Goal: Navigation & Orientation: Find specific page/section

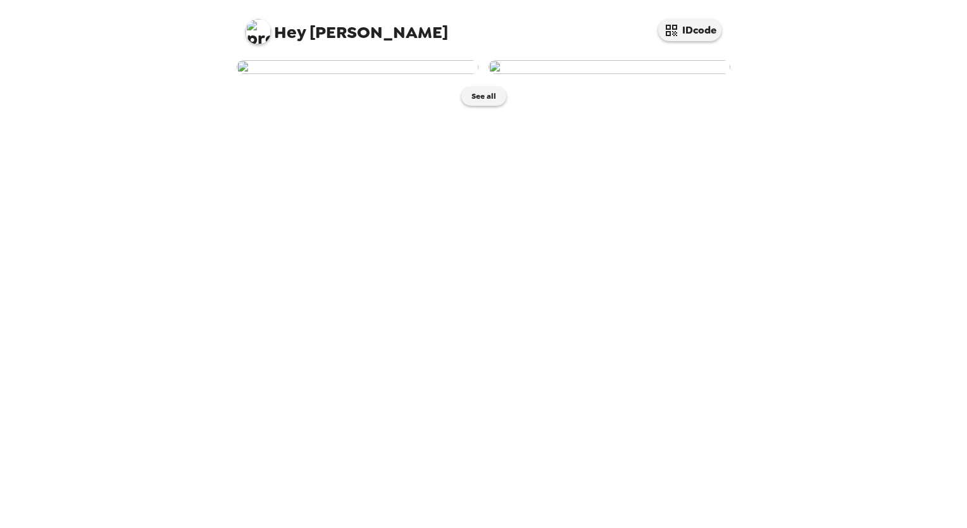
click at [405, 74] on img at bounding box center [358, 67] width 242 height 14
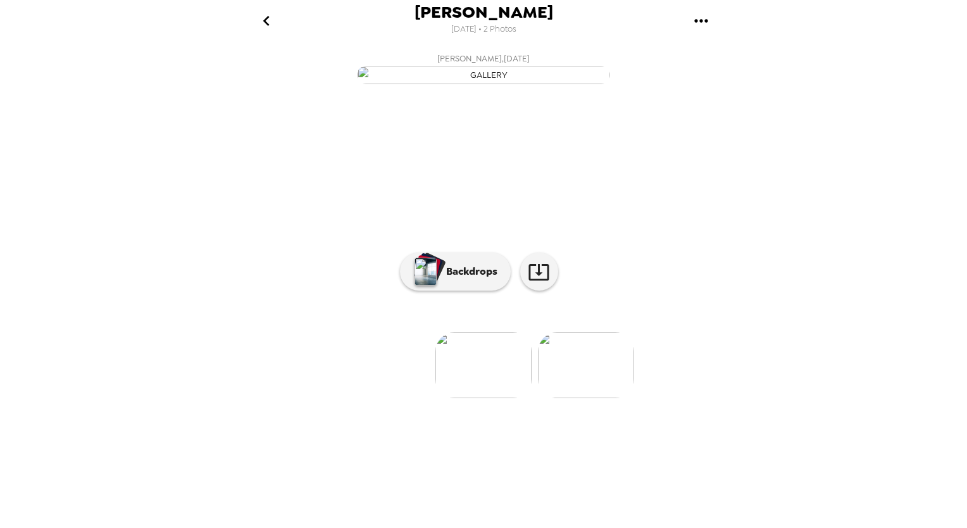
scroll to position [19, 0]
click at [597, 398] on img at bounding box center [586, 365] width 96 height 66
click at [397, 398] on img at bounding box center [382, 365] width 96 height 66
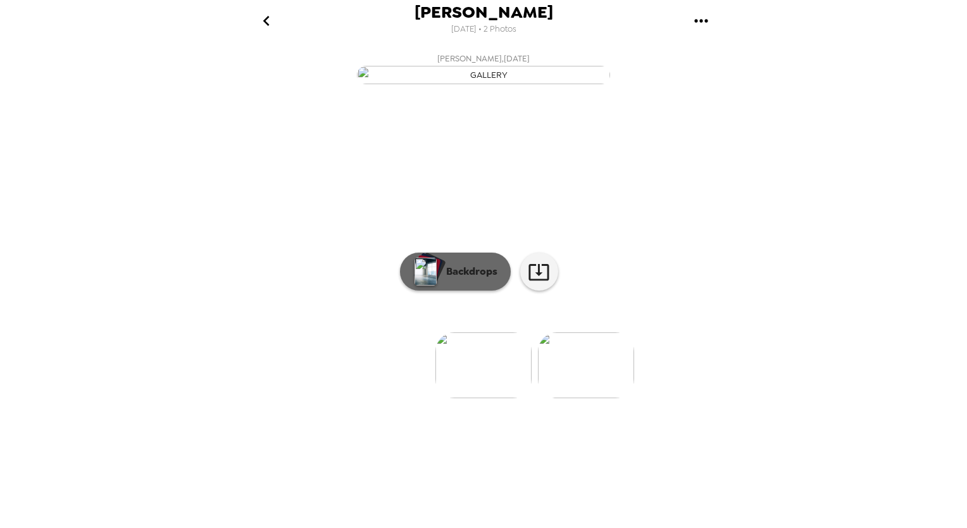
click at [440, 279] on p "Backdrops" at bounding box center [469, 271] width 58 height 15
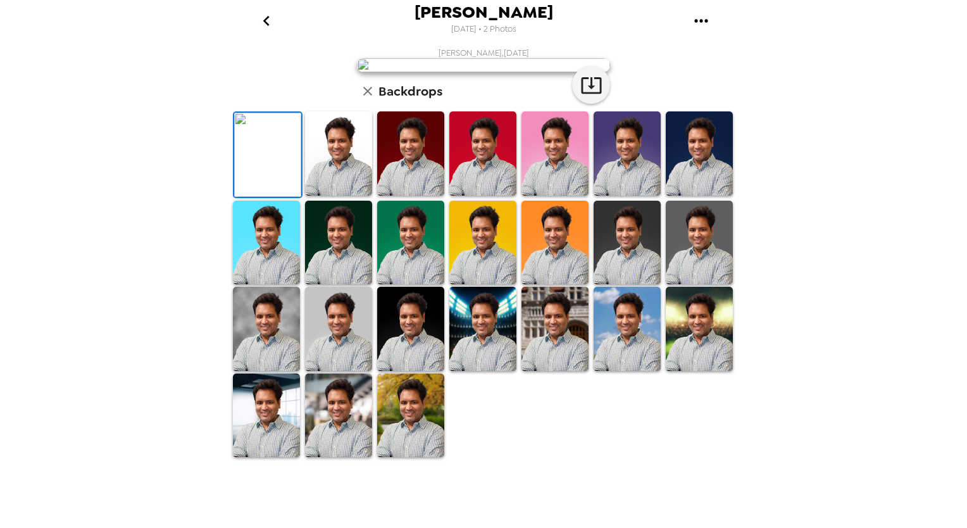
scroll to position [232, 0]
click at [545, 285] on img at bounding box center [554, 243] width 67 height 84
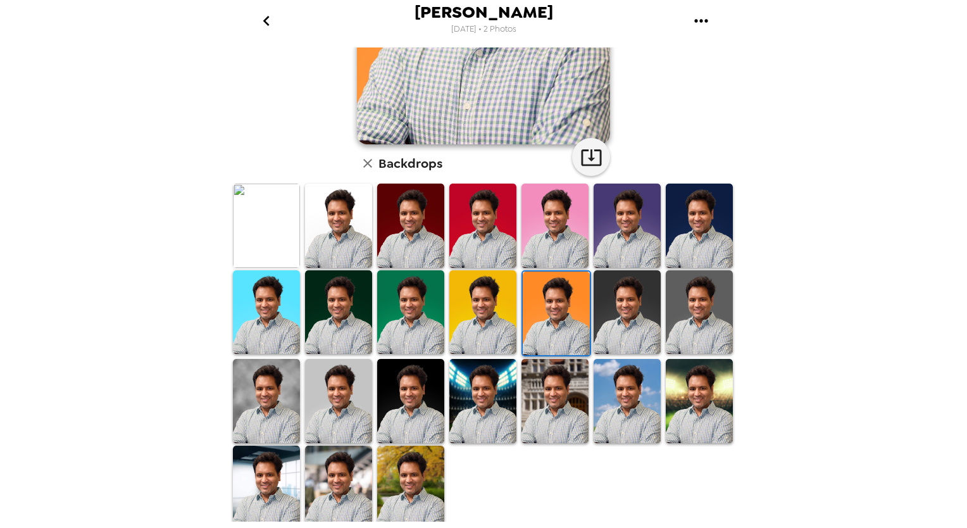
scroll to position [232, 0]
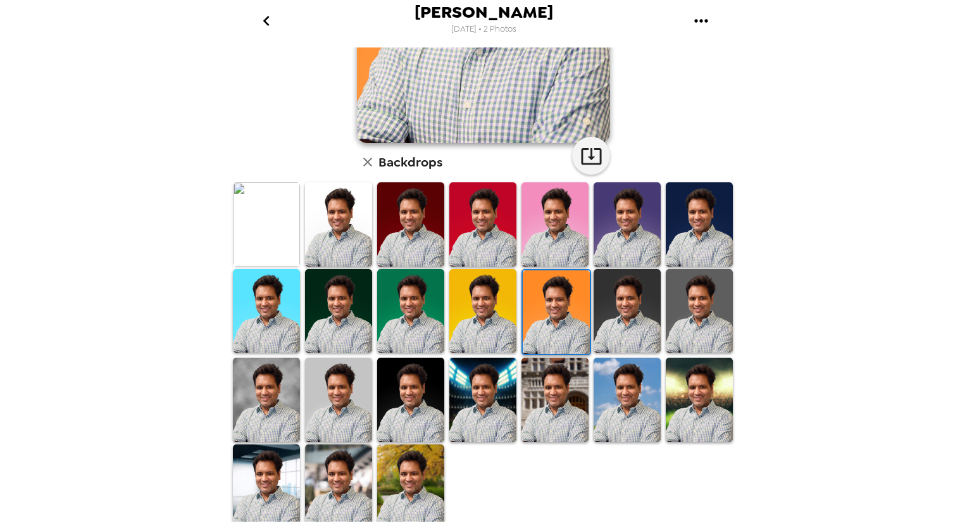
click at [478, 393] on img at bounding box center [482, 399] width 67 height 84
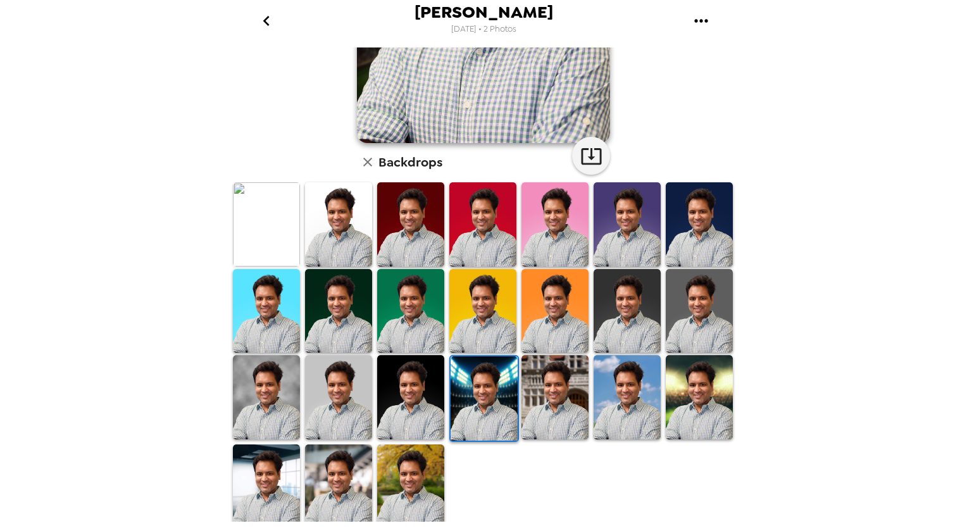
click at [404, 482] on img at bounding box center [410, 486] width 67 height 84
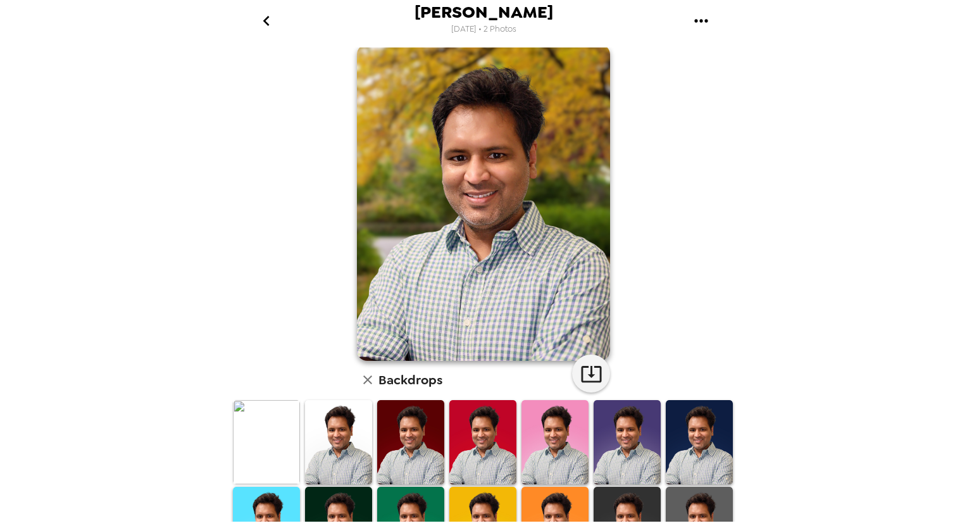
scroll to position [0, 0]
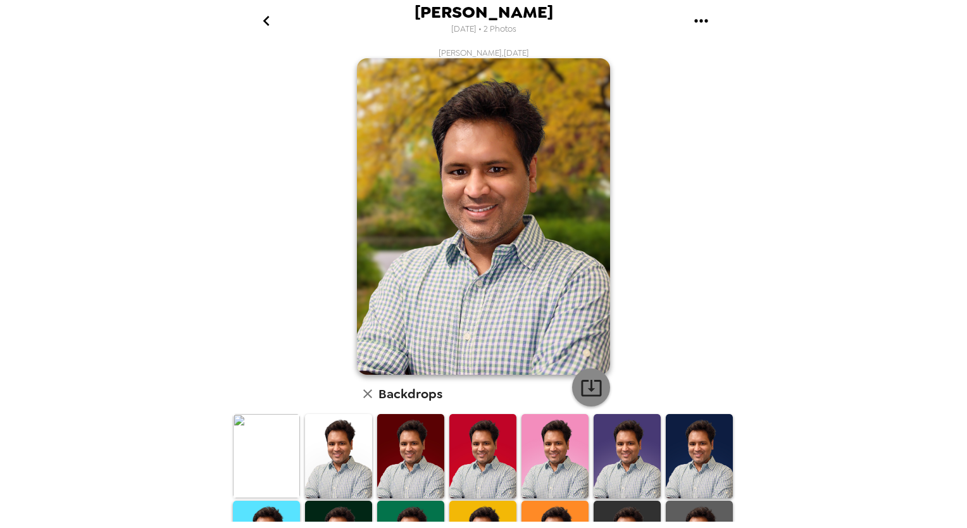
click at [586, 386] on icon "button" at bounding box center [591, 388] width 20 height 16
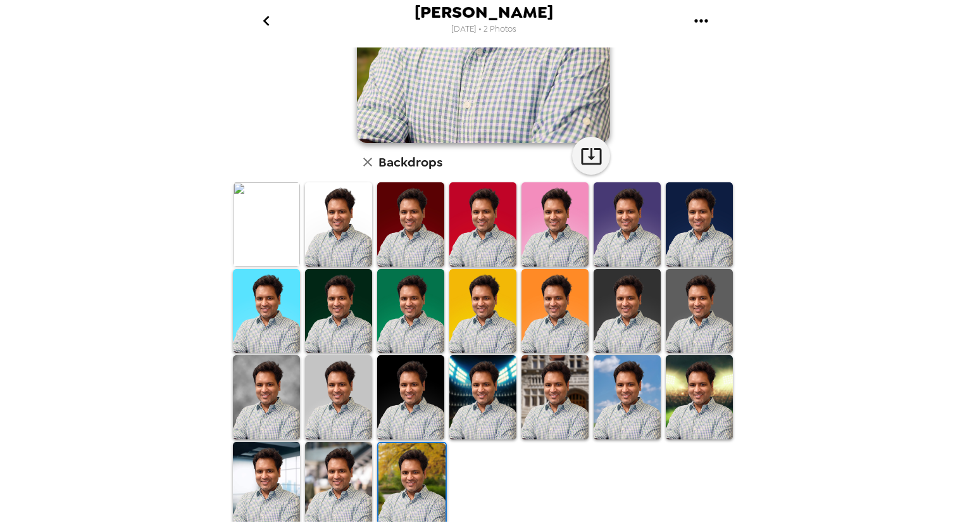
drag, startPoint x: 272, startPoint y: 302, endPoint x: 342, endPoint y: 300, distance: 70.2
click at [272, 302] on img at bounding box center [266, 311] width 67 height 84
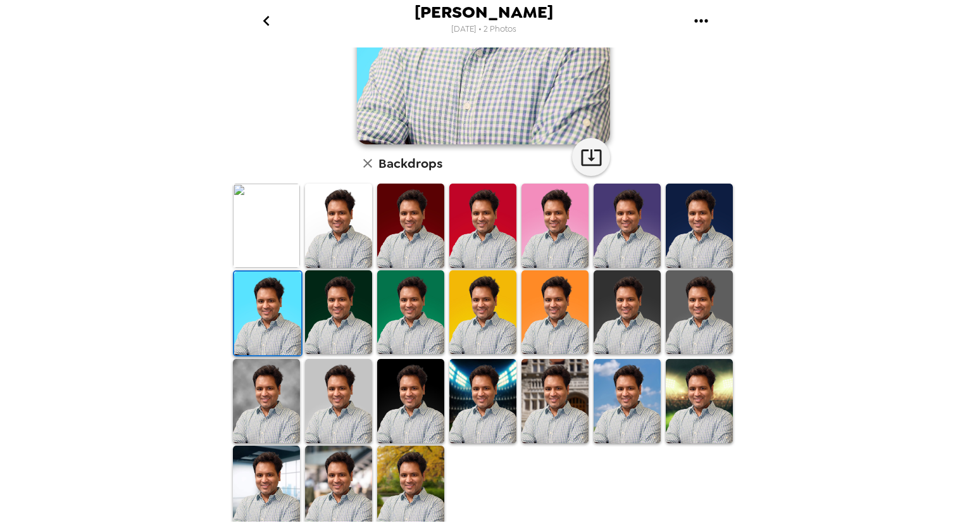
click at [343, 300] on img at bounding box center [338, 312] width 67 height 84
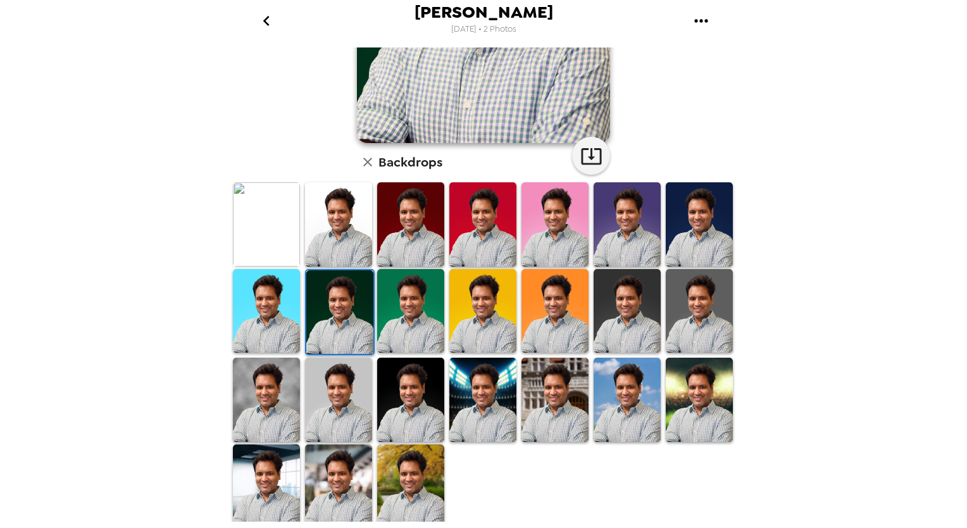
scroll to position [0, 0]
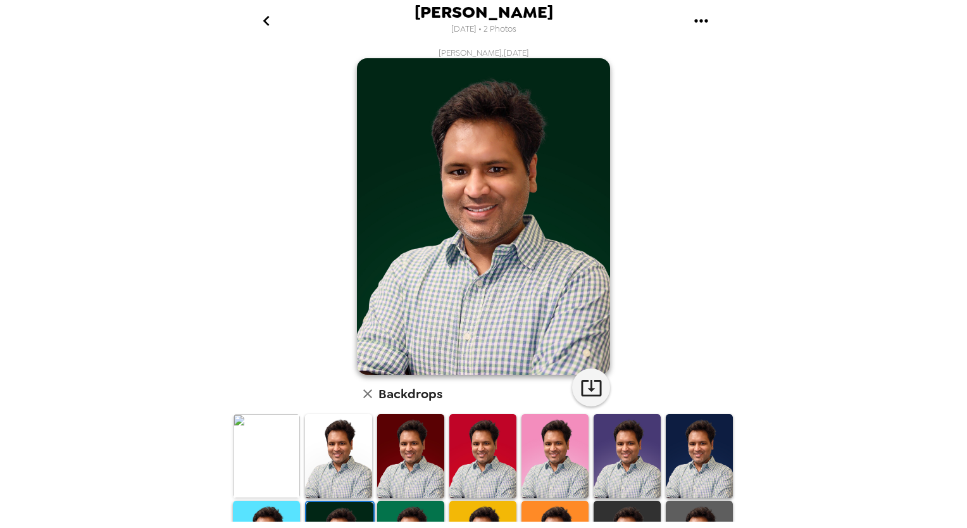
click at [263, 22] on icon "go back" at bounding box center [266, 21] width 6 height 10
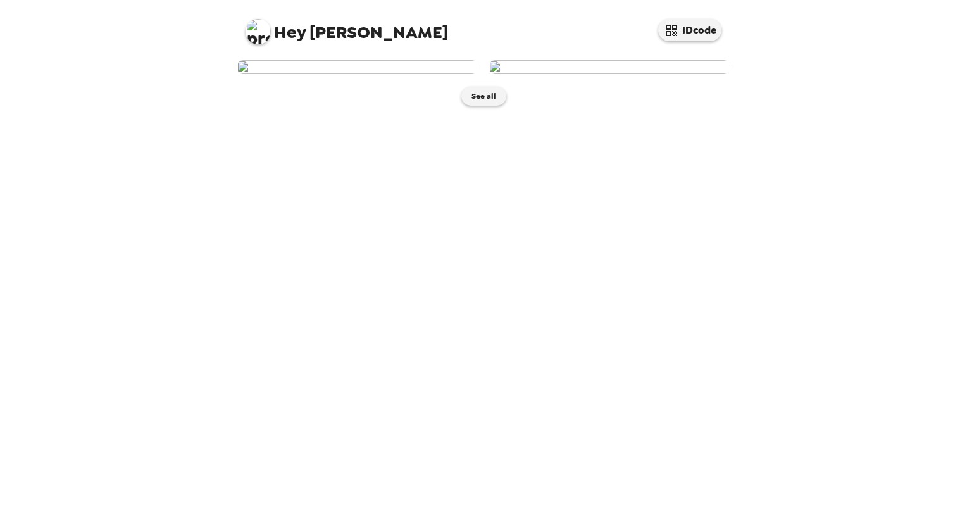
click at [650, 74] on img at bounding box center [609, 67] width 242 height 14
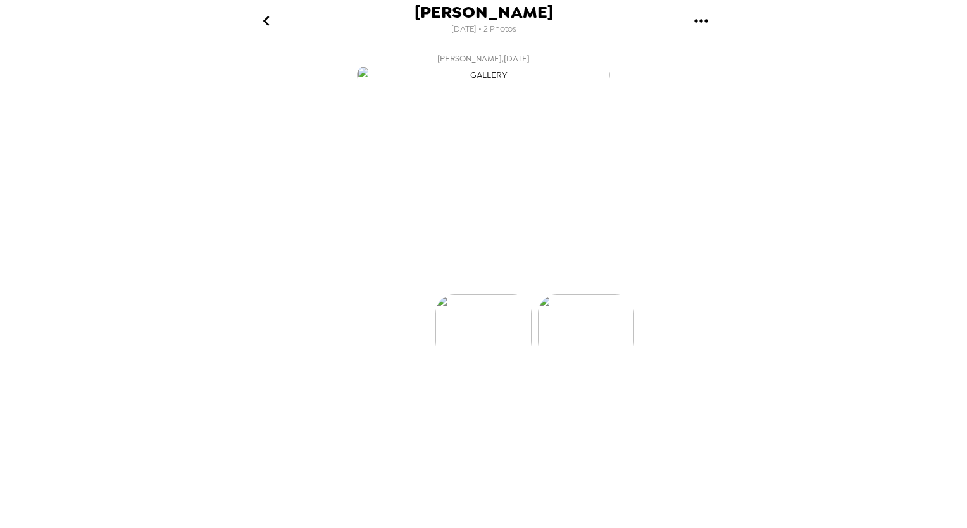
scroll to position [0, 101]
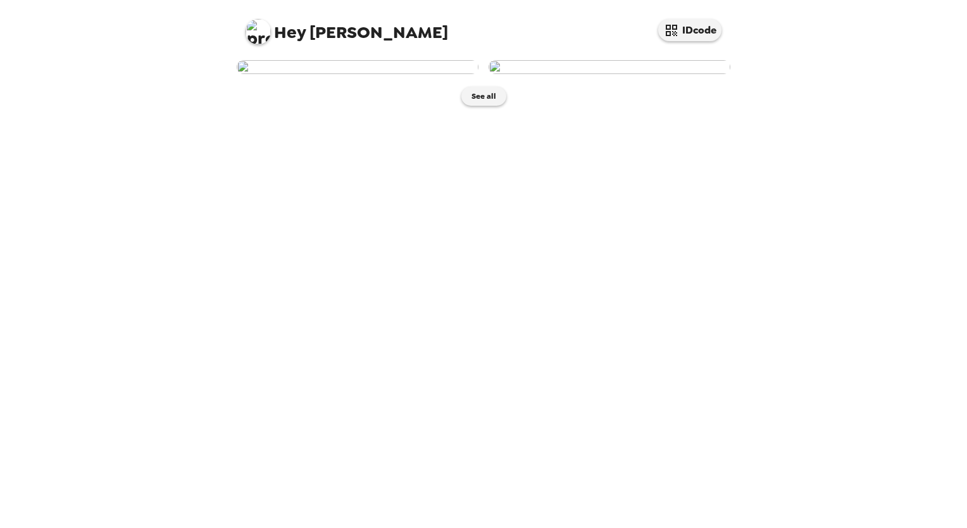
click at [355, 74] on img at bounding box center [358, 67] width 242 height 14
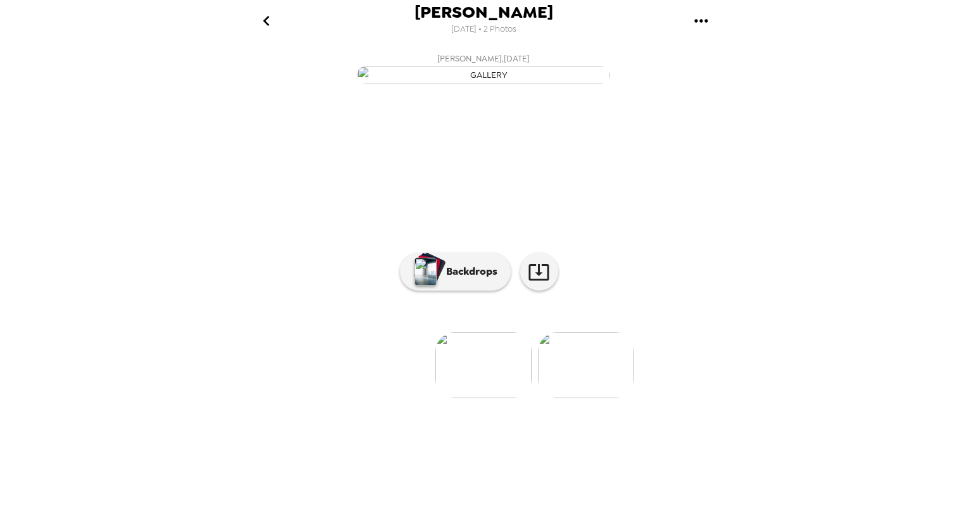
click at [587, 398] on img at bounding box center [586, 365] width 96 height 66
click at [391, 398] on img at bounding box center [382, 365] width 96 height 66
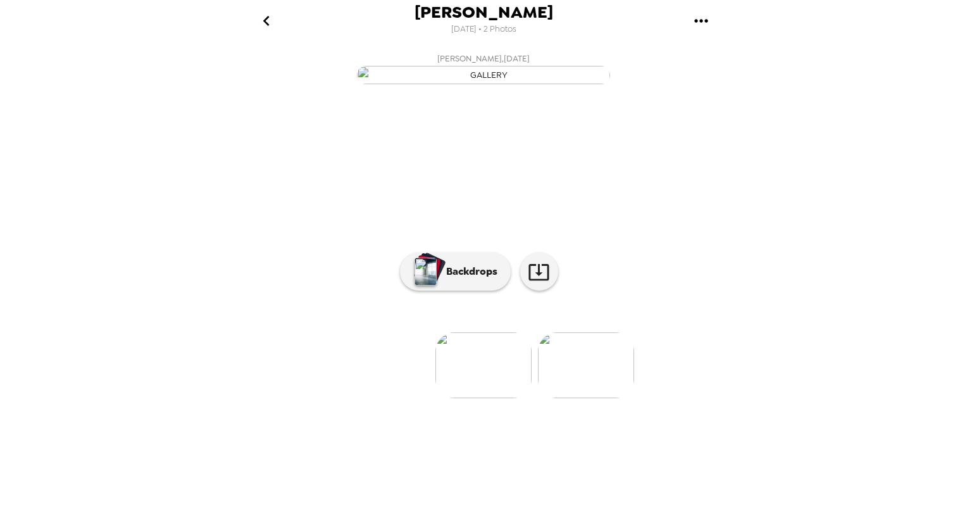
click at [481, 398] on img at bounding box center [483, 365] width 96 height 66
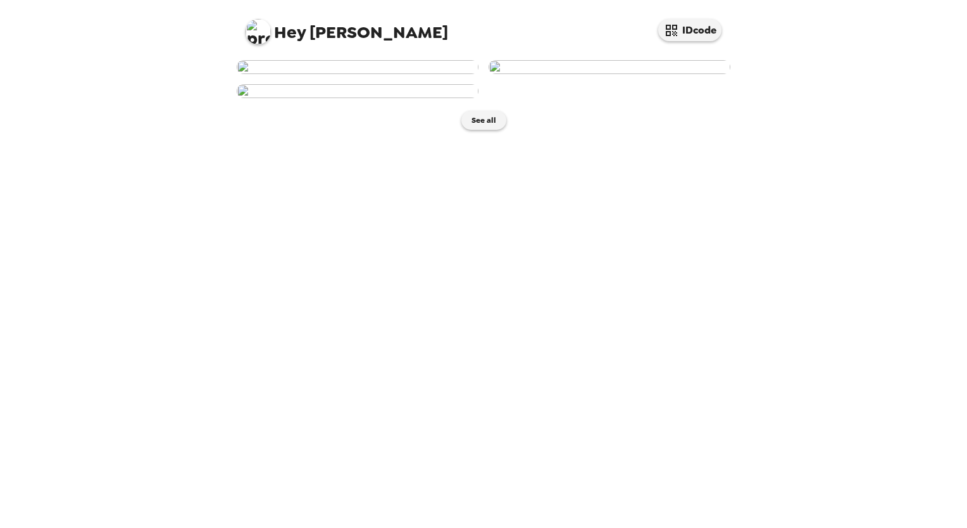
click at [340, 74] on img at bounding box center [358, 67] width 242 height 14
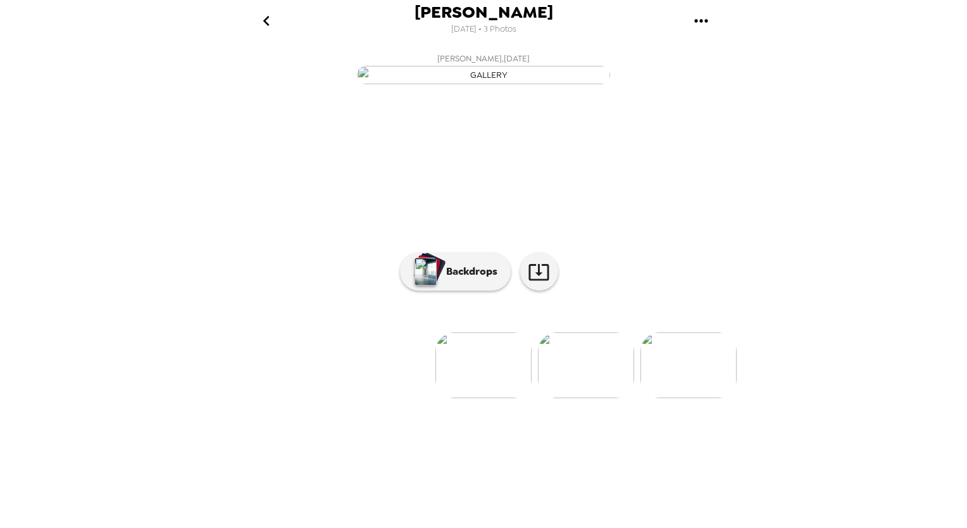
scroll to position [19, 0]
click at [693, 398] on img at bounding box center [688, 365] width 96 height 66
click at [287, 398] on img at bounding box center [281, 365] width 96 height 66
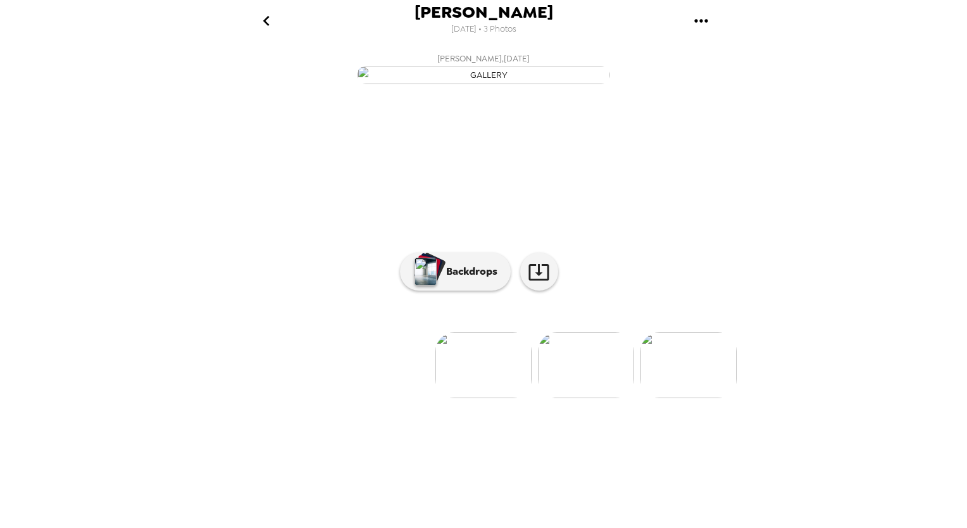
click at [695, 398] on img at bounding box center [688, 365] width 96 height 66
click at [286, 398] on img at bounding box center [281, 365] width 96 height 66
click at [588, 398] on img at bounding box center [586, 365] width 96 height 66
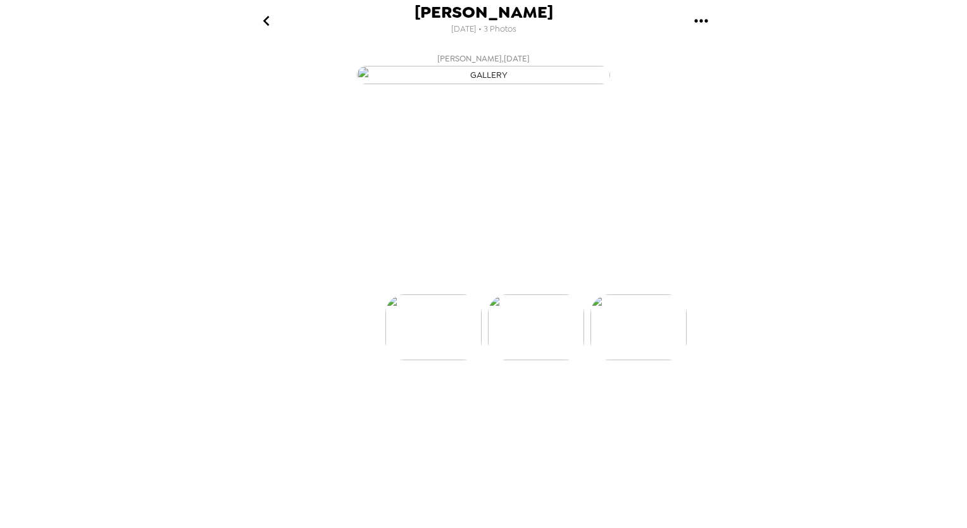
scroll to position [0, 101]
click at [362, 398] on img at bounding box center [382, 365] width 96 height 66
click at [669, 398] on img at bounding box center [688, 365] width 96 height 66
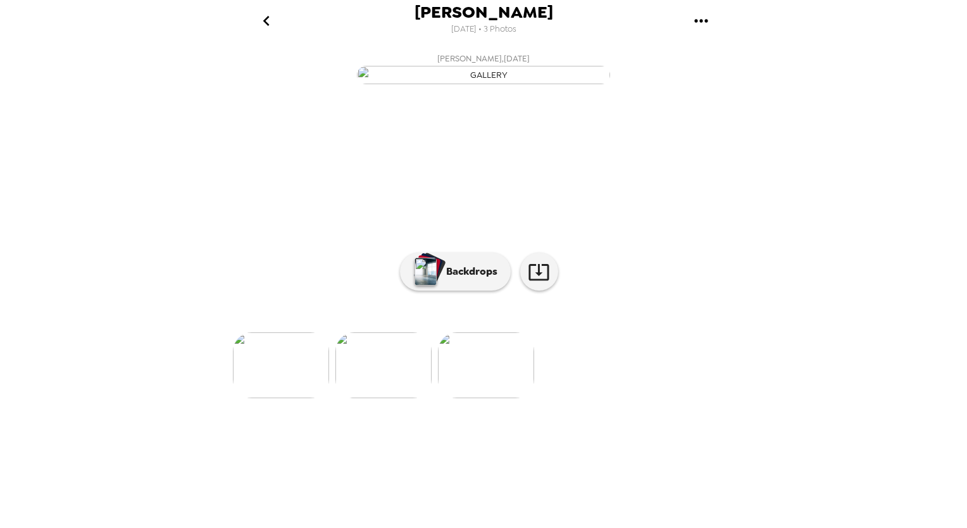
click at [397, 398] on img at bounding box center [383, 365] width 96 height 66
click at [457, 279] on p "Backdrops" at bounding box center [469, 271] width 58 height 15
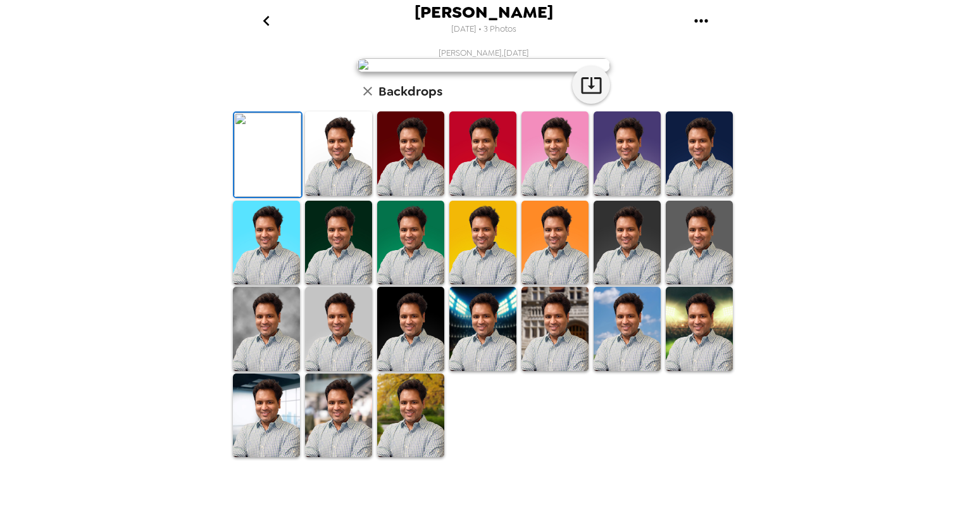
scroll to position [175, 0]
click at [557, 371] on img at bounding box center [554, 329] width 67 height 84
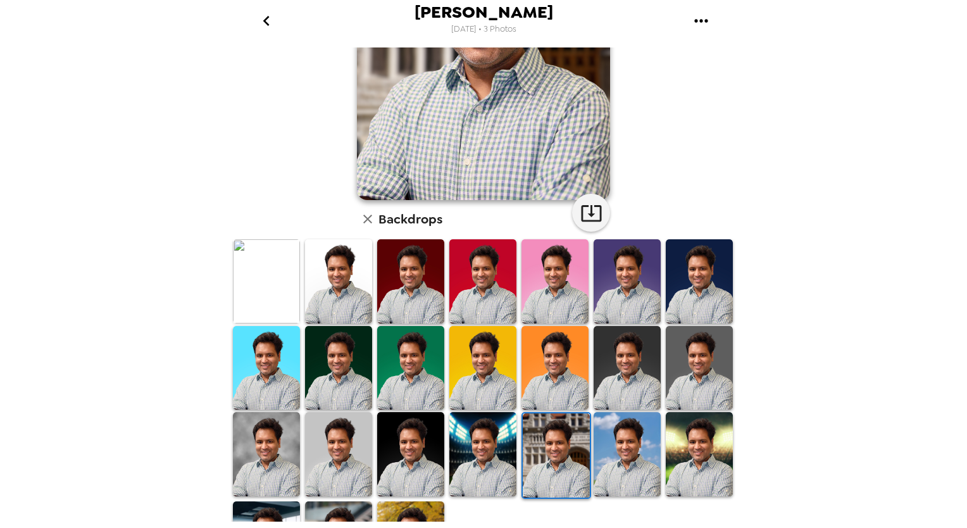
scroll to position [0, 0]
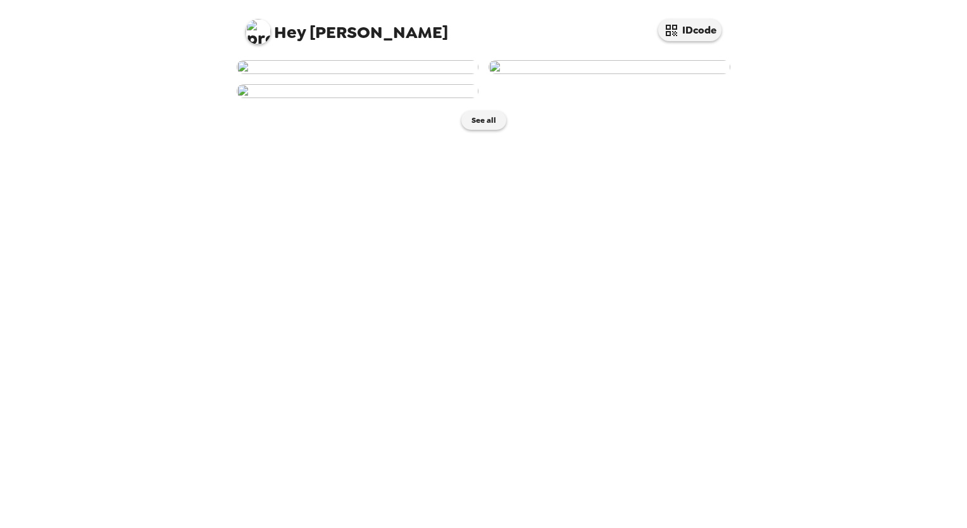
scroll to position [172, 0]
click at [381, 98] on img at bounding box center [358, 91] width 242 height 14
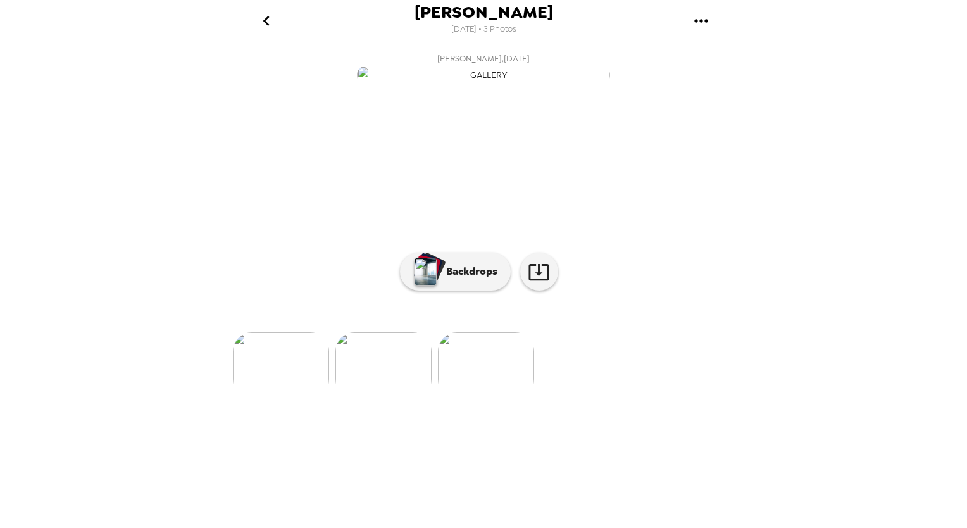
scroll to position [19, 0]
click at [288, 398] on img at bounding box center [281, 365] width 96 height 66
click at [596, 398] on img at bounding box center [586, 365] width 96 height 66
click at [383, 398] on img at bounding box center [382, 365] width 96 height 66
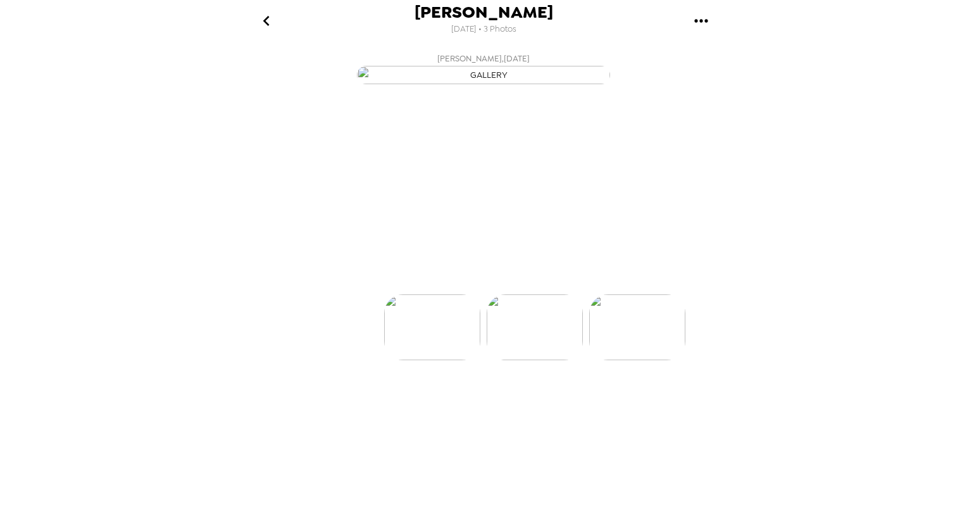
scroll to position [0, 0]
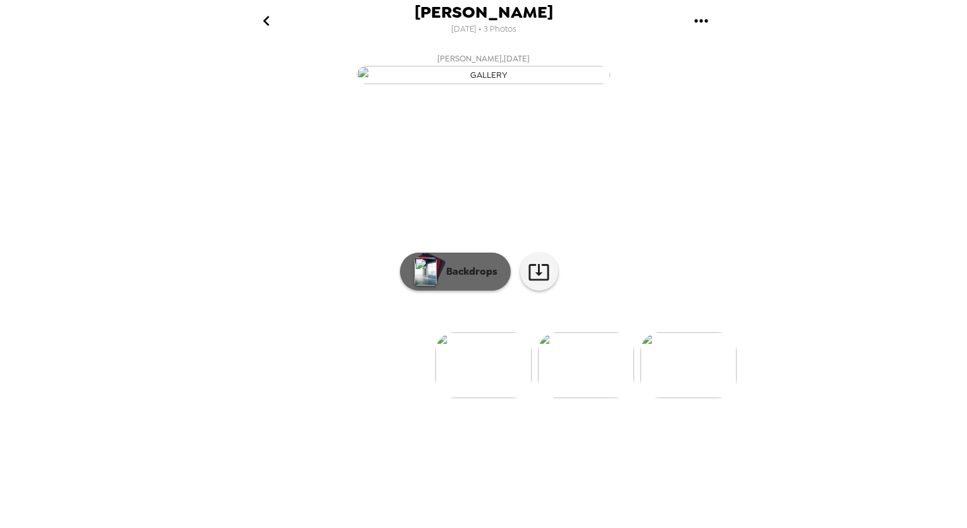
click at [469, 290] on button "Backdrops" at bounding box center [455, 271] width 111 height 38
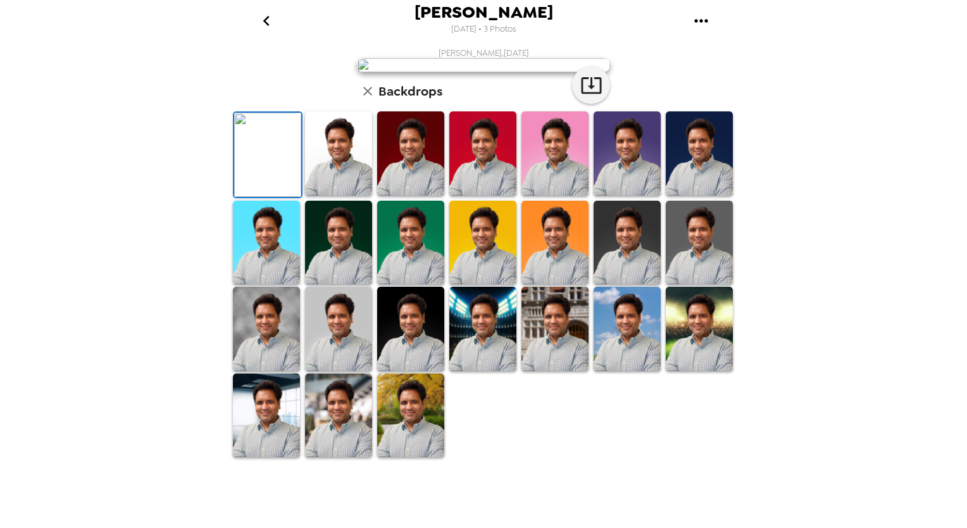
scroll to position [113, 0]
click at [635, 195] on img at bounding box center [626, 153] width 67 height 84
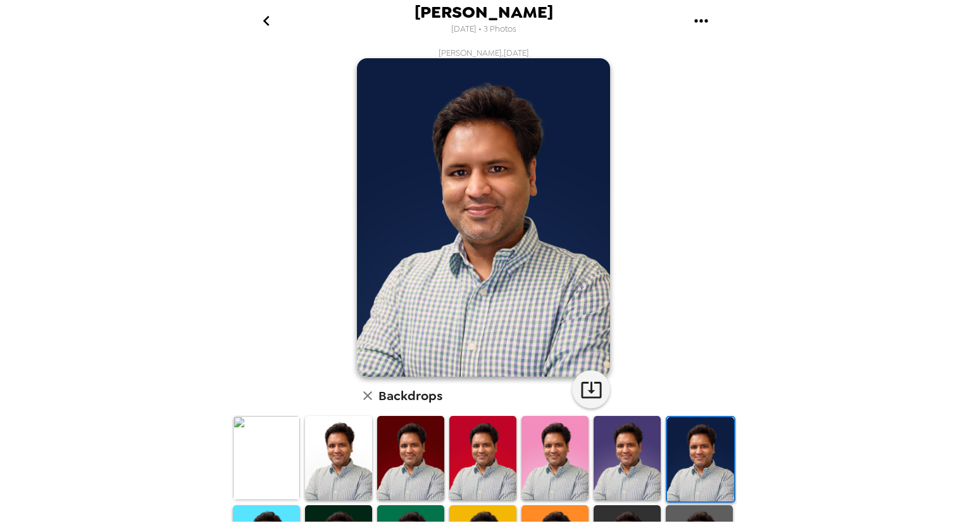
scroll to position [113, 0]
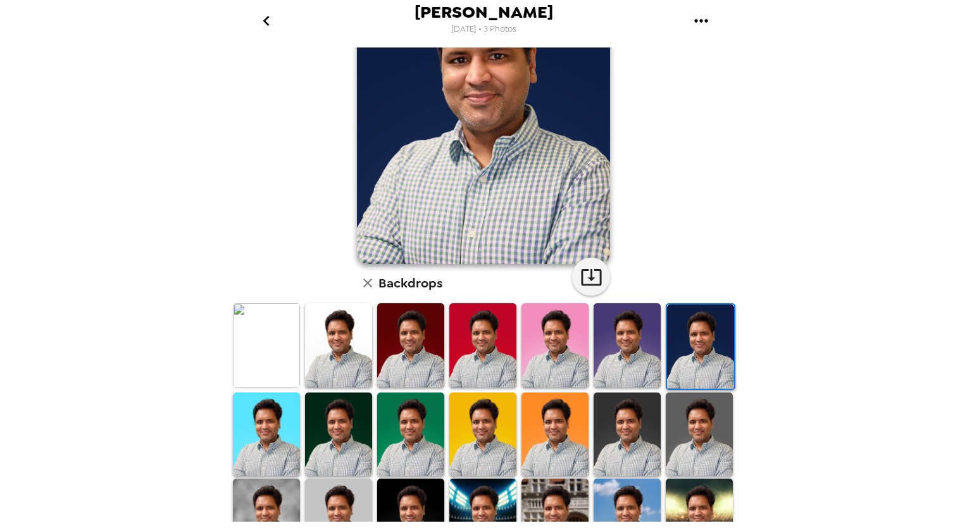
click at [347, 428] on img at bounding box center [338, 434] width 67 height 84
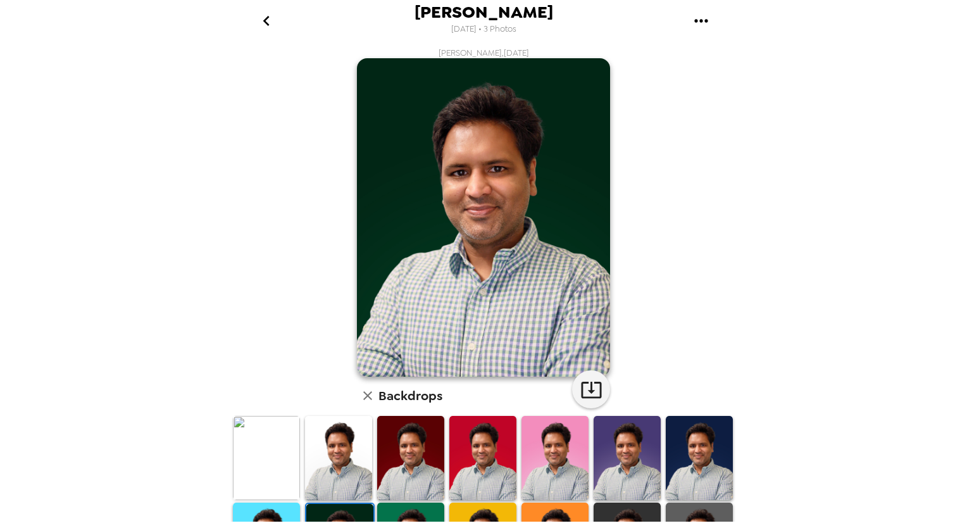
scroll to position [233, 0]
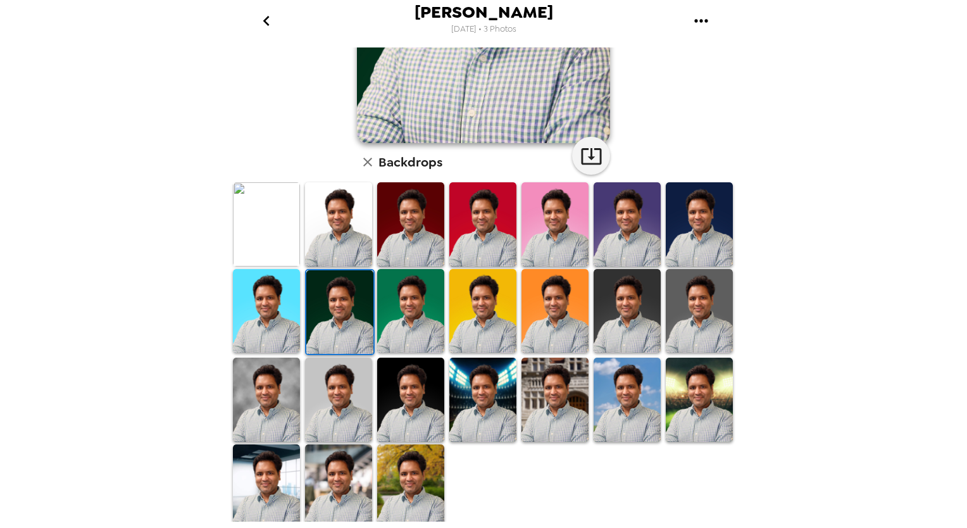
click at [412, 473] on img at bounding box center [410, 486] width 67 height 84
